Goal: Find specific page/section: Find specific page/section

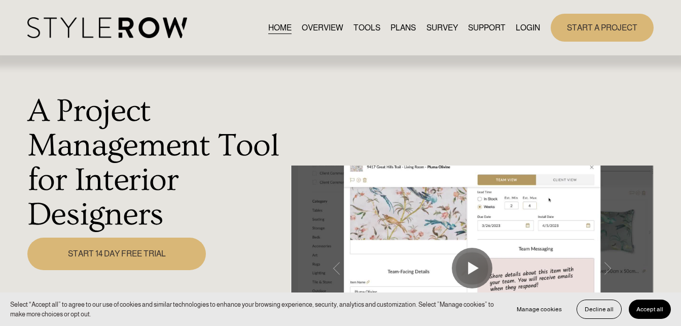
click at [527, 31] on link "LOGIN" at bounding box center [528, 28] width 24 height 14
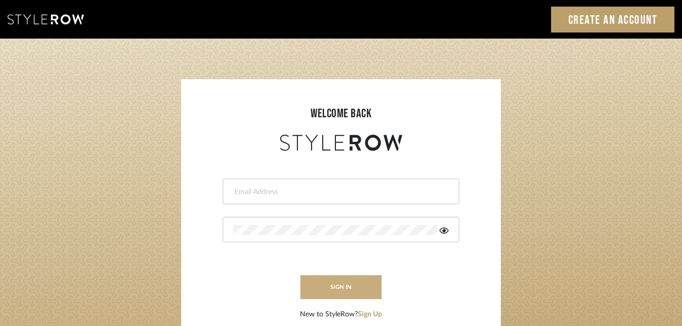
type input "katie@flairinteriorsllc.com"
click at [344, 285] on button "sign in" at bounding box center [340, 287] width 81 height 24
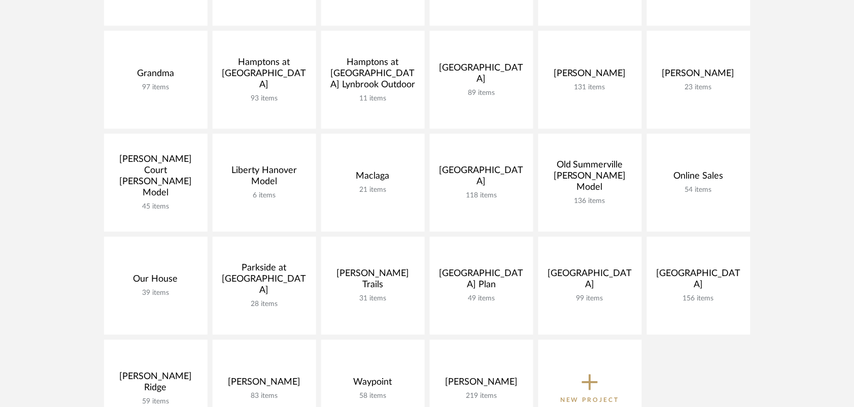
scroll to position [425, 0]
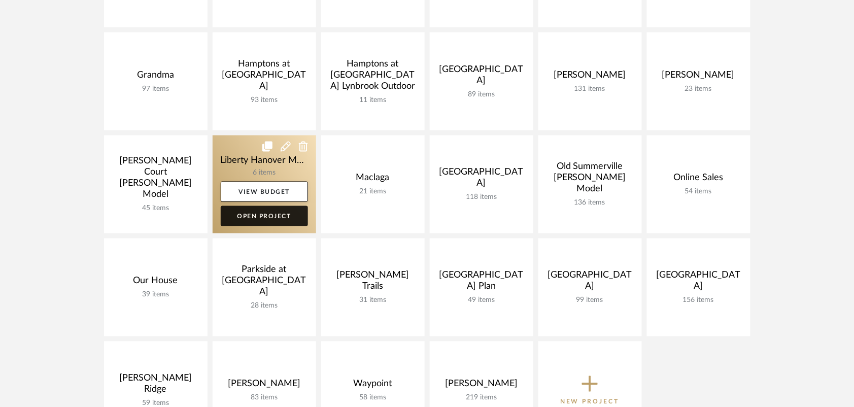
click at [257, 219] on link "Open Project" at bounding box center [264, 216] width 87 height 20
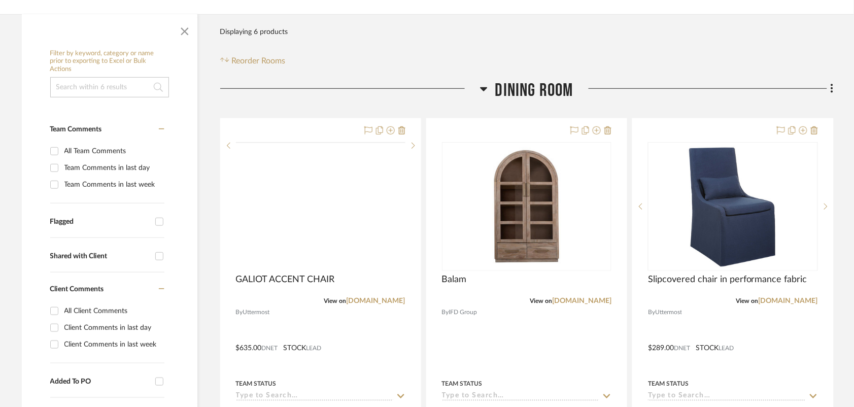
scroll to position [160, 0]
